Goal: Information Seeking & Learning: Learn about a topic

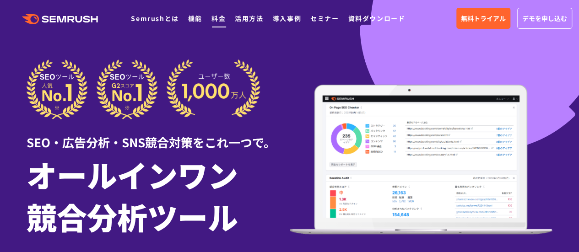
click at [217, 17] on link "料金" at bounding box center [218, 18] width 14 height 9
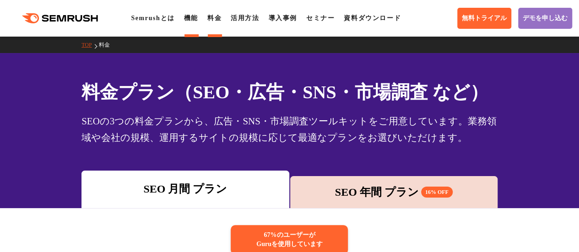
click at [189, 15] on link "機能" at bounding box center [191, 18] width 14 height 7
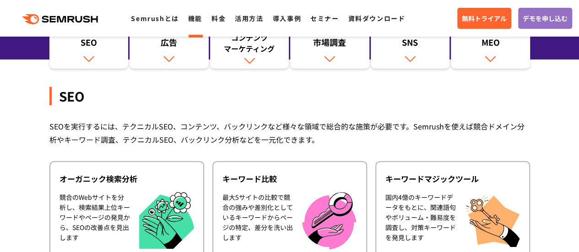
scroll to position [183, 0]
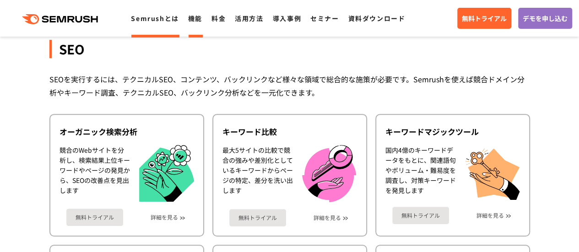
click at [155, 19] on link "Semrushとは" at bounding box center [155, 18] width 48 height 9
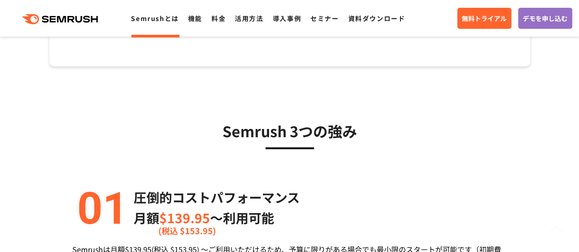
scroll to position [274, 0]
